Goal: Find specific page/section

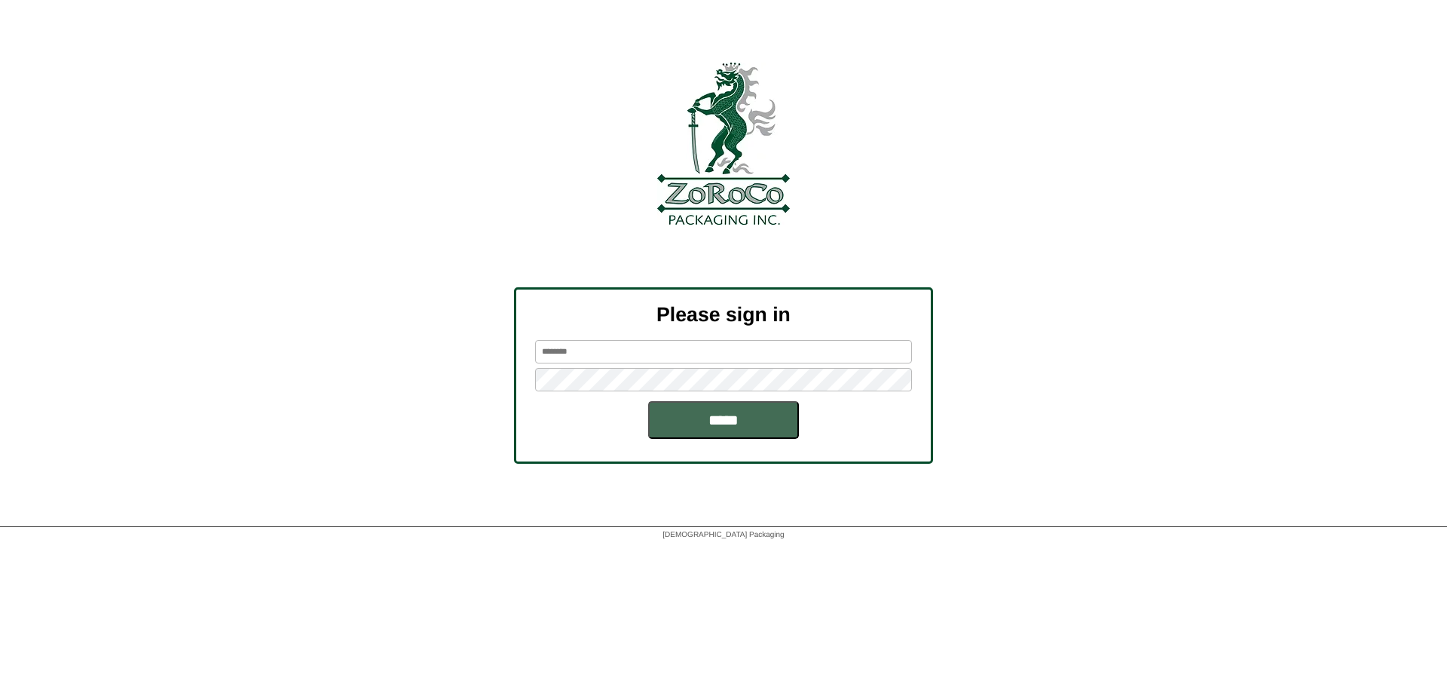
type input "*******"
click at [703, 415] on input "*****" at bounding box center [723, 420] width 151 height 38
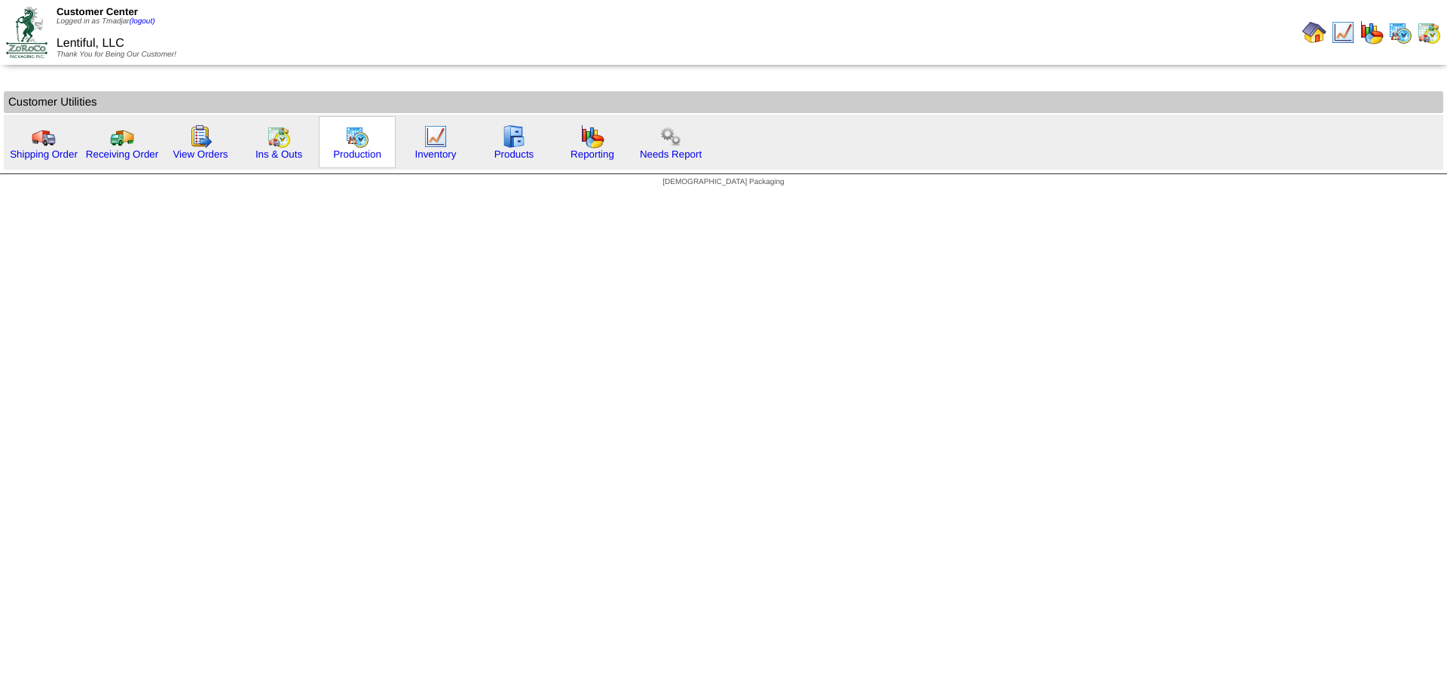
click at [355, 130] on img at bounding box center [357, 136] width 24 height 24
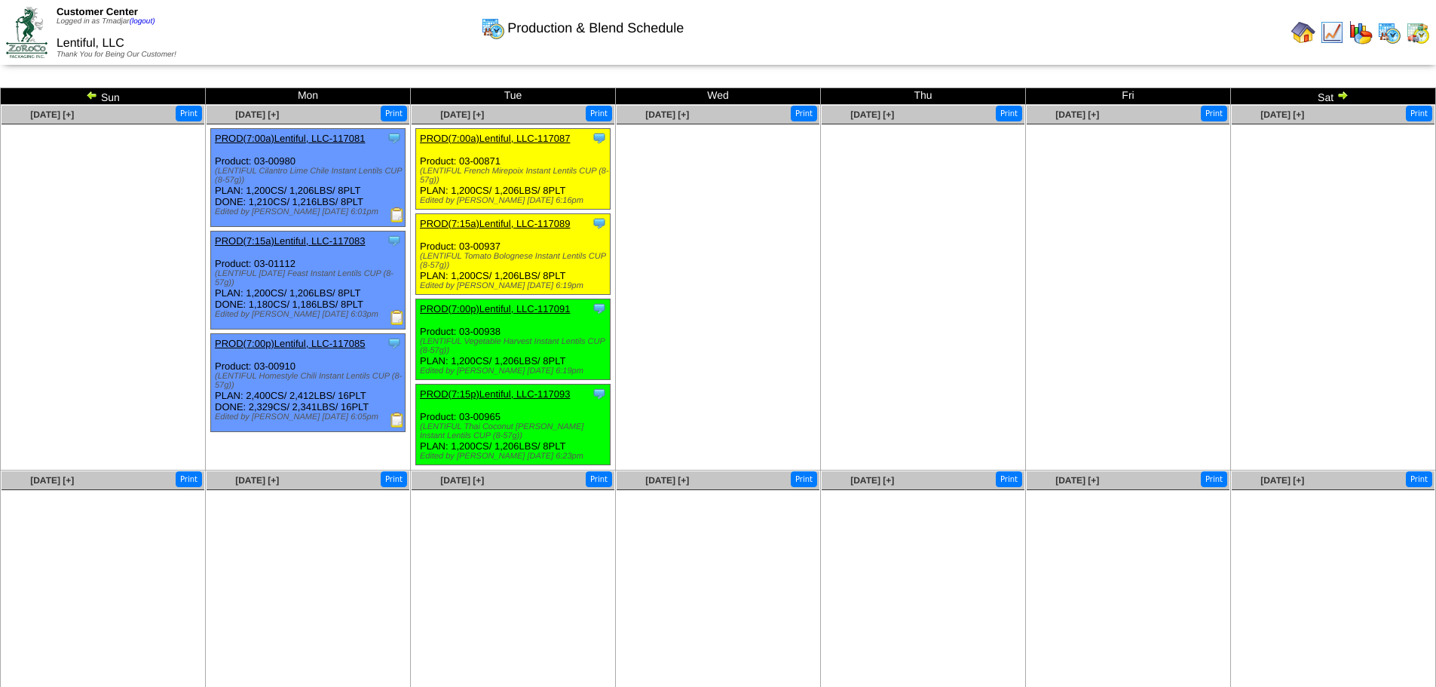
click at [87, 91] on img at bounding box center [92, 95] width 12 height 12
